Goal: Task Accomplishment & Management: Complete application form

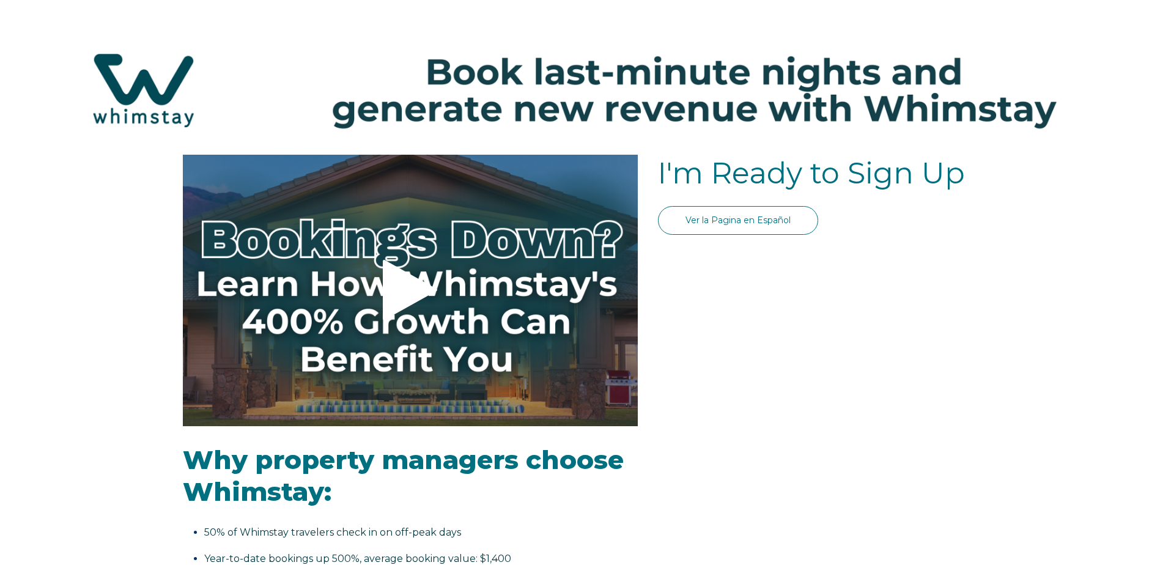
select select "US"
select select "Standard"
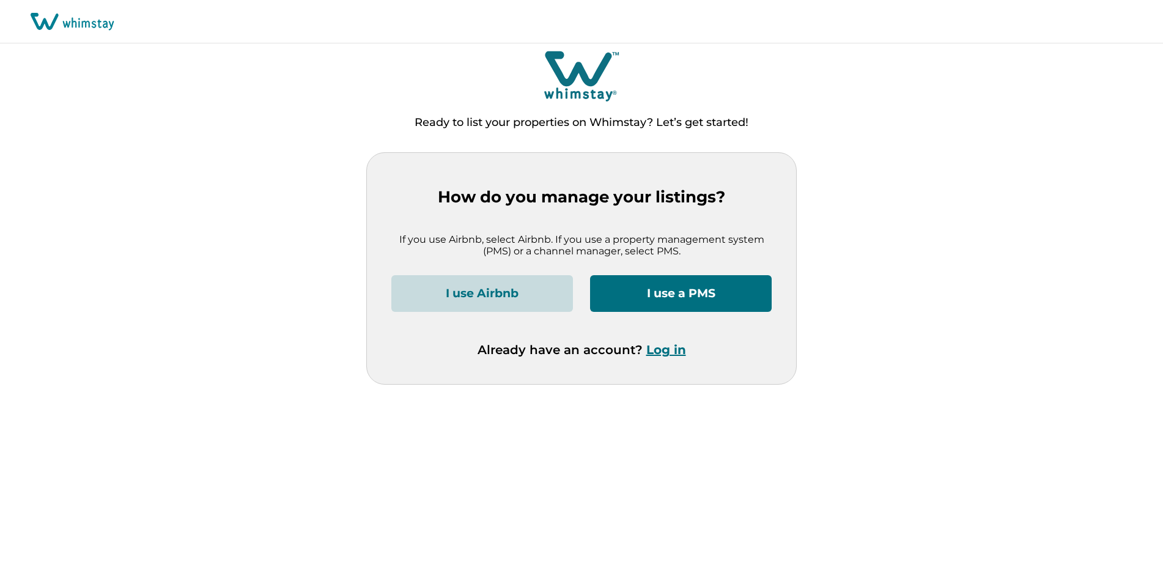
click at [643, 289] on button "I use a PMS" at bounding box center [681, 293] width 182 height 37
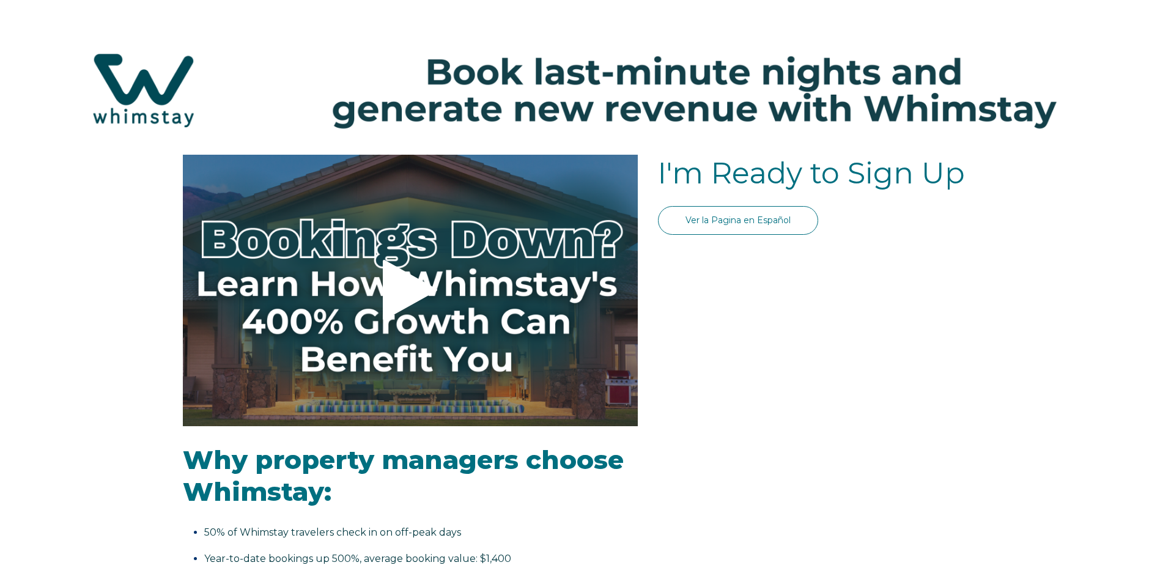
select select "US"
select select "Standard"
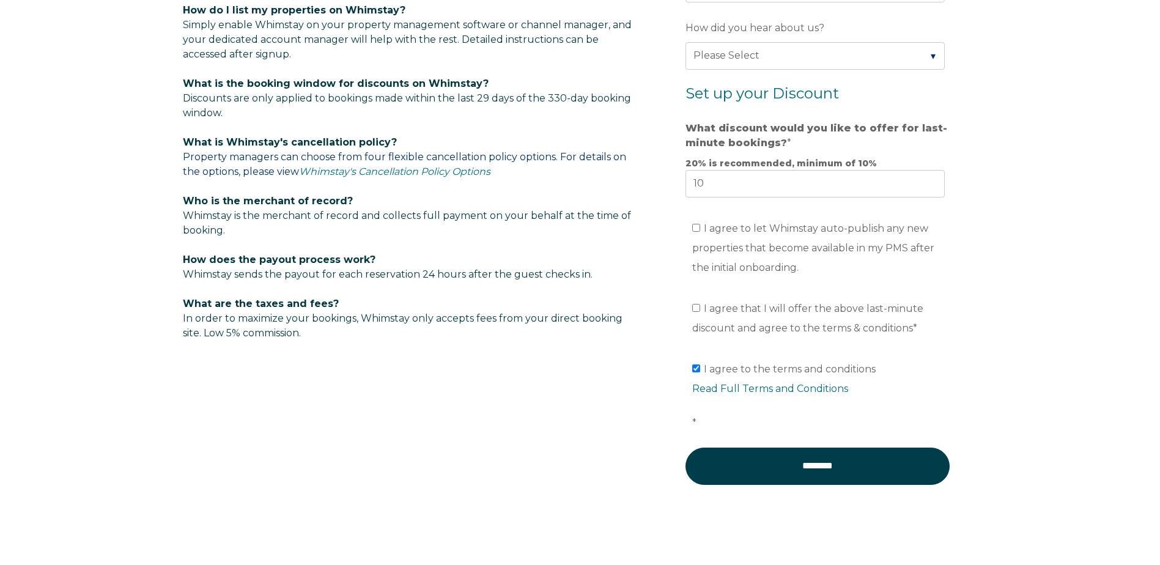
scroll to position [827, 0]
